Goal: Navigation & Orientation: Find specific page/section

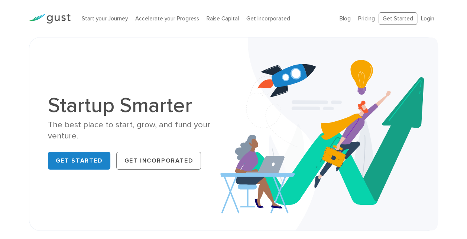
scroll to position [1, 0]
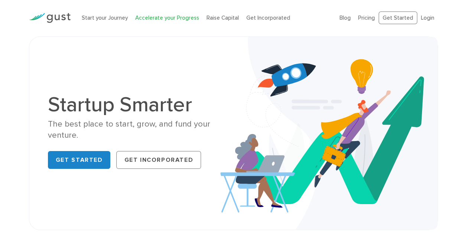
click at [167, 14] on link "Accelerate your Progress" at bounding box center [167, 17] width 64 height 7
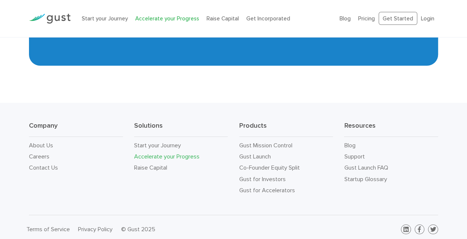
scroll to position [1273, 0]
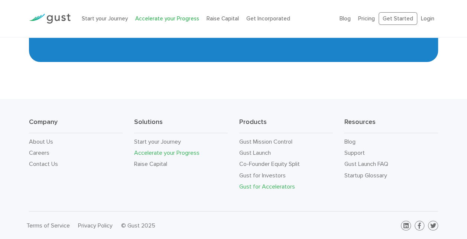
click at [270, 183] on link "Gust for Accelerators" at bounding box center [267, 186] width 56 height 7
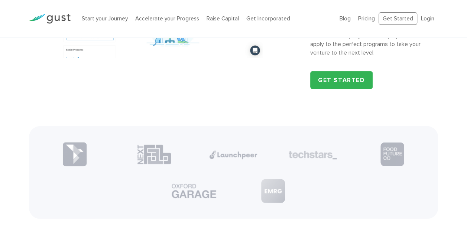
scroll to position [860, 0]
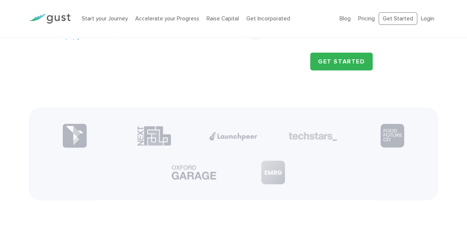
click at [66, 136] on img at bounding box center [74, 136] width 24 height 24
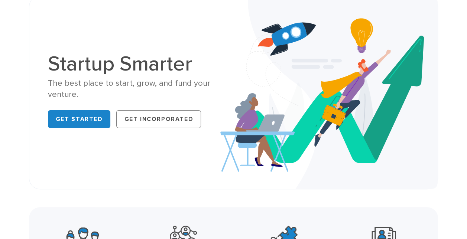
scroll to position [0, 0]
